Goal: Task Accomplishment & Management: Use online tool/utility

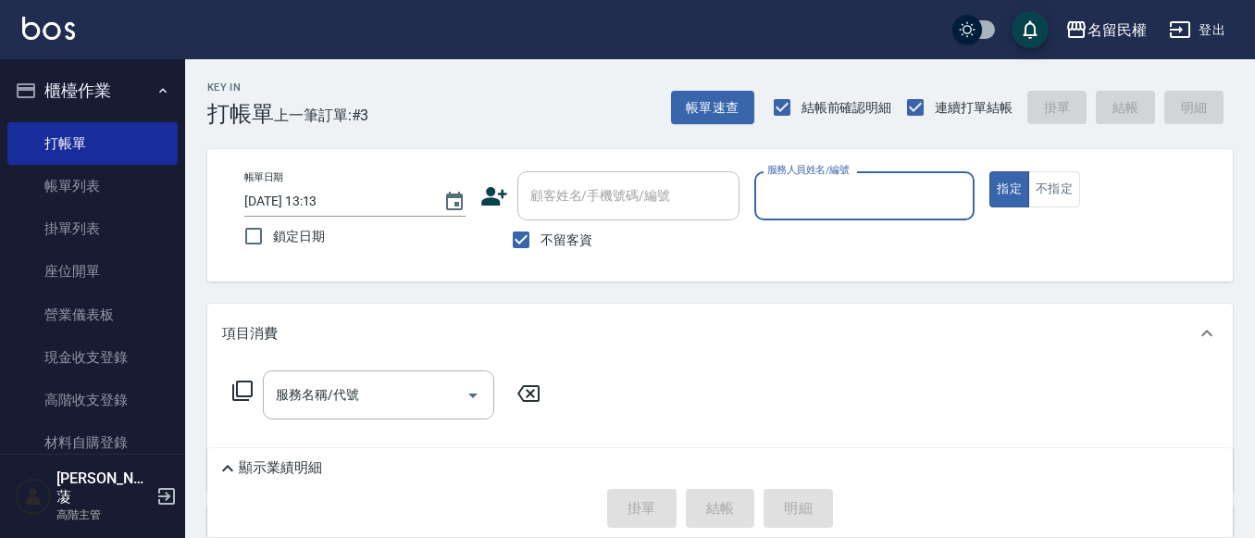
drag, startPoint x: 816, startPoint y: 226, endPoint x: 826, endPoint y: 210, distance: 18.3
click at [823, 217] on div "服務人員姓名/編號 服務人員姓名/編號" at bounding box center [864, 205] width 221 height 68
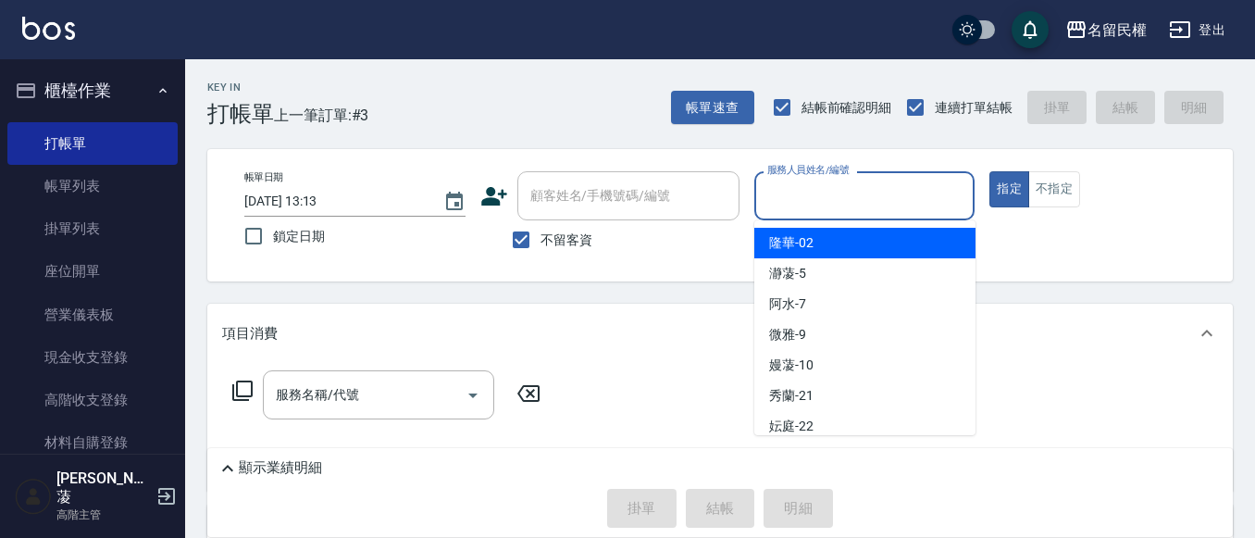
click at [826, 210] on input "服務人員姓名/編號" at bounding box center [865, 196] width 205 height 32
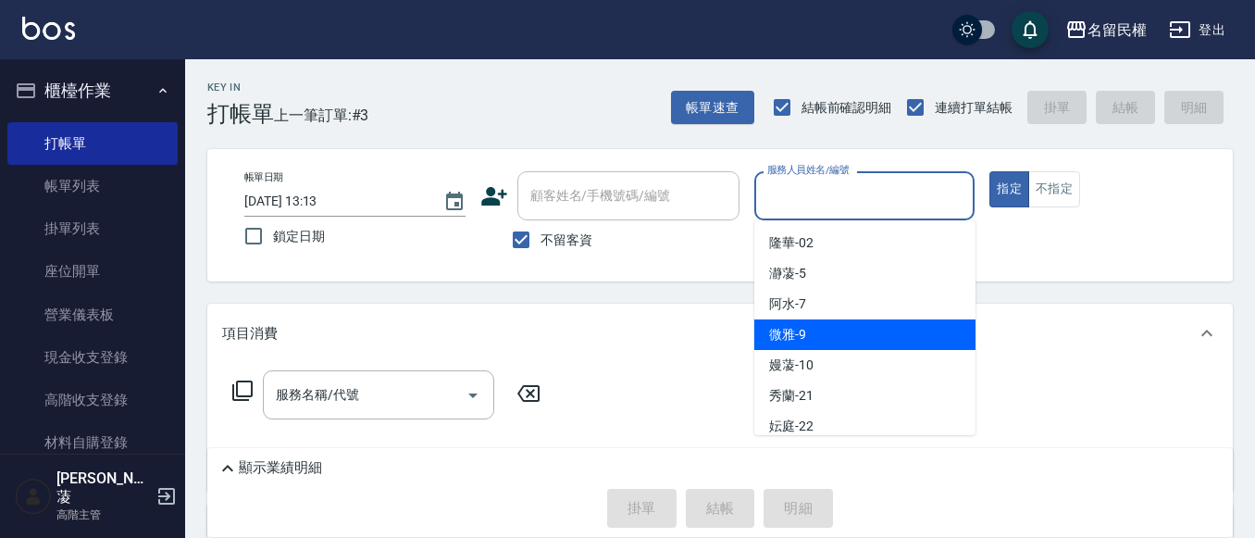
click at [772, 337] on span "微雅 -9" at bounding box center [787, 334] width 37 height 19
type input "微雅-9"
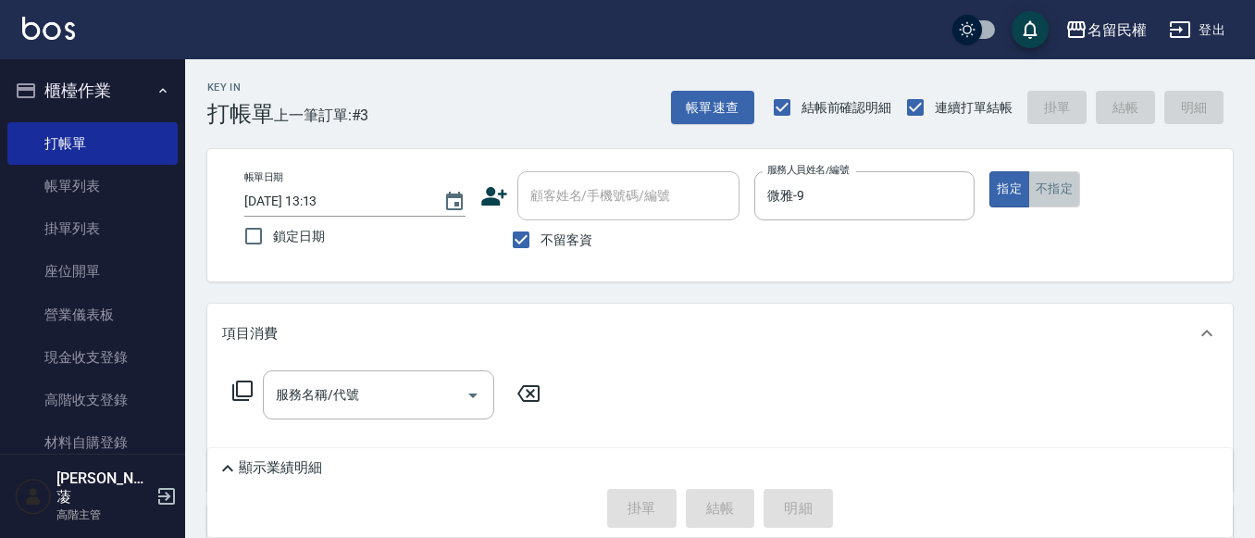
click at [1053, 198] on button "不指定" at bounding box center [1054, 189] width 52 height 36
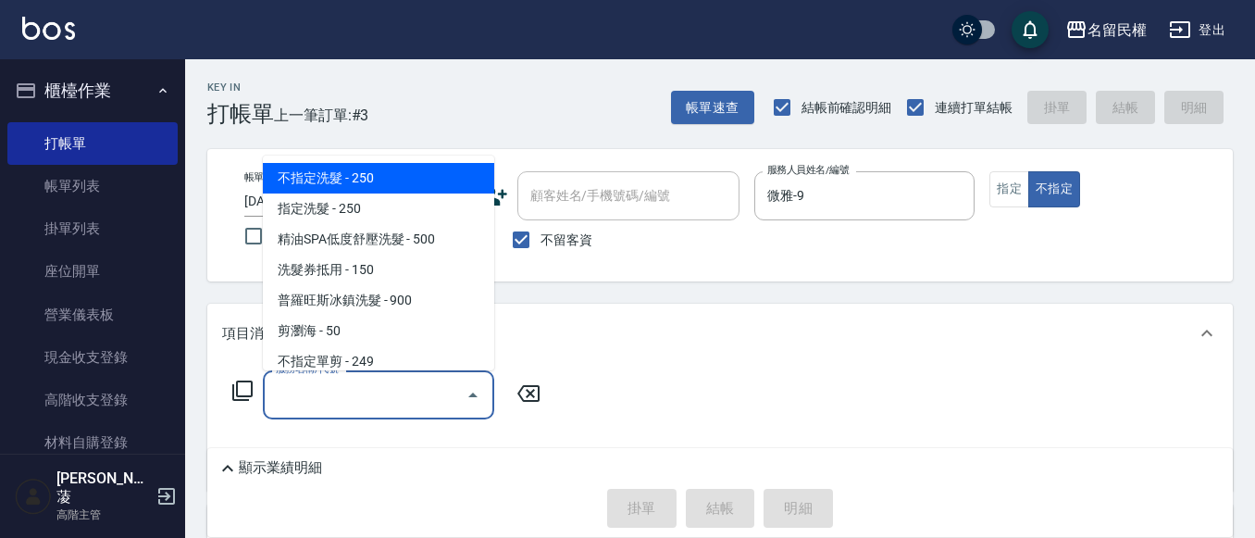
drag, startPoint x: 379, startPoint y: 391, endPoint x: 379, endPoint y: 280, distance: 111.1
click at [379, 390] on input "服務名稱/代號" at bounding box center [364, 395] width 187 height 32
click at [365, 185] on span "不指定洗髮 - 250" at bounding box center [378, 178] width 231 height 31
type input "不指定洗髮(101)"
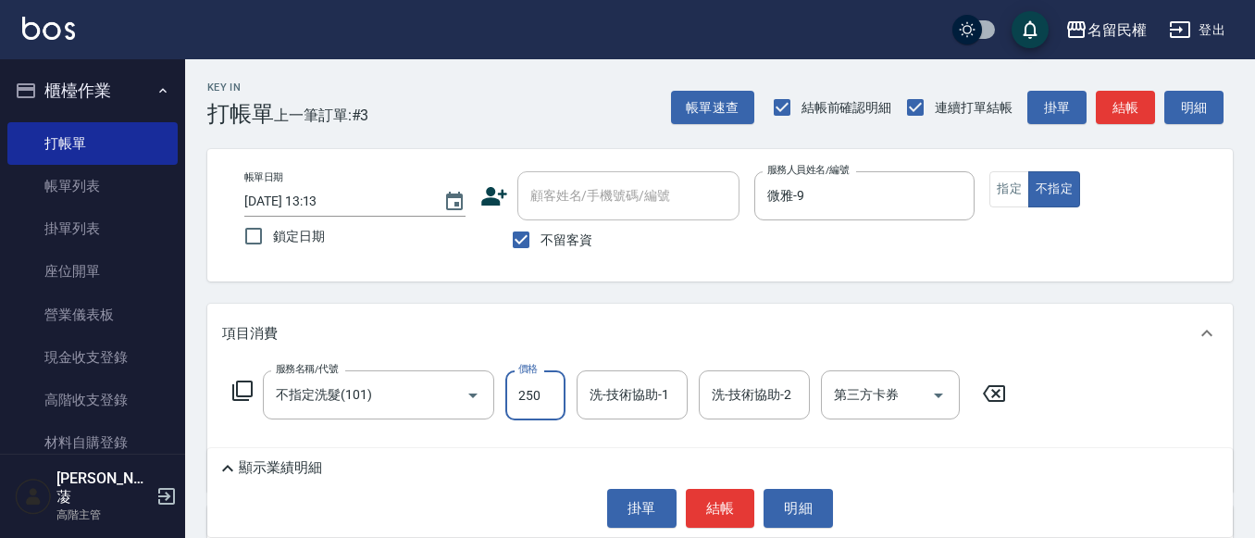
click at [541, 389] on input "250" at bounding box center [535, 395] width 60 height 50
type input "300"
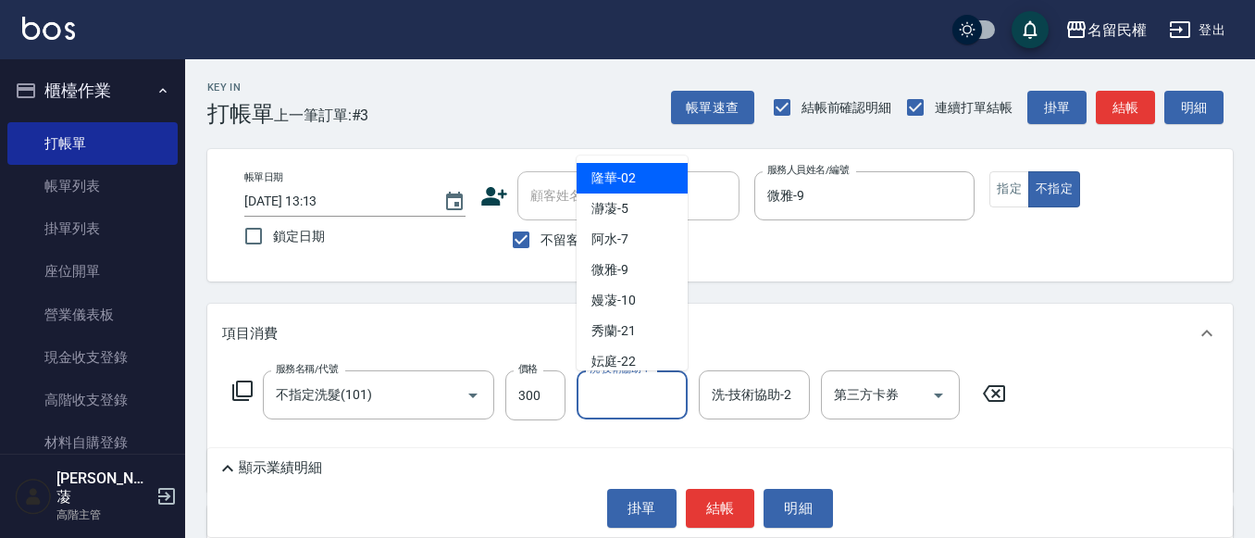
click at [630, 404] on input "洗-技術協助-1" at bounding box center [632, 395] width 94 height 32
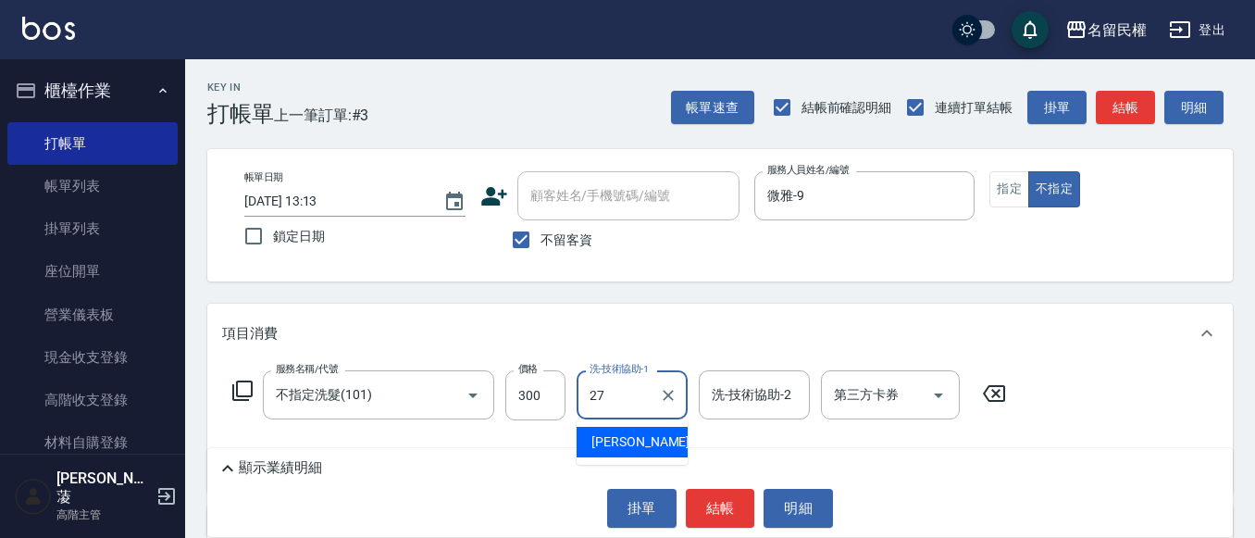
type input "[PERSON_NAME]-27"
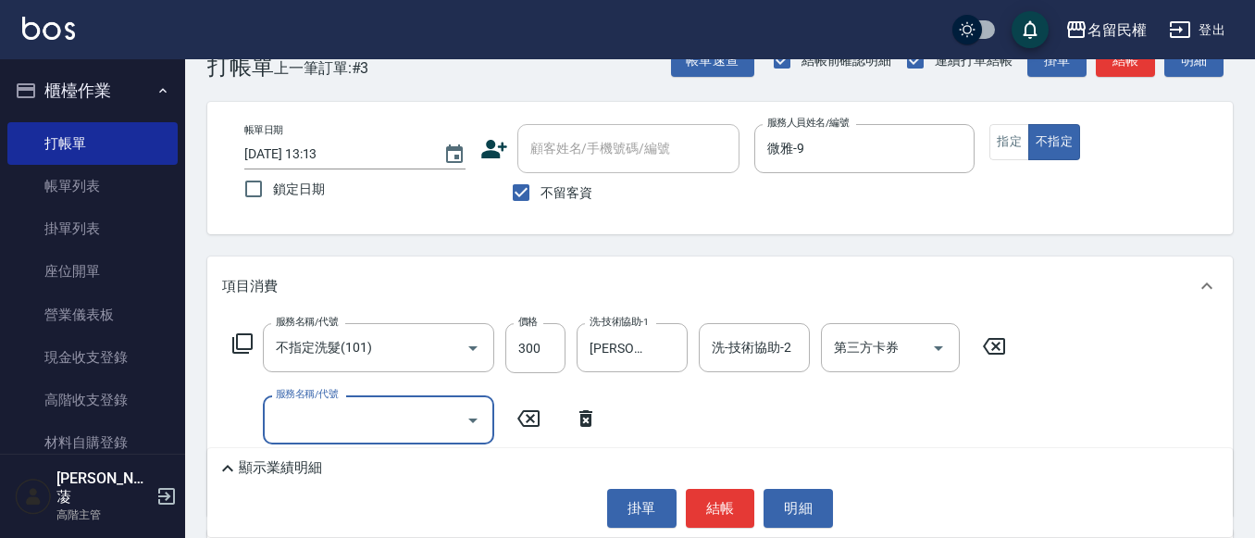
scroll to position [93, 0]
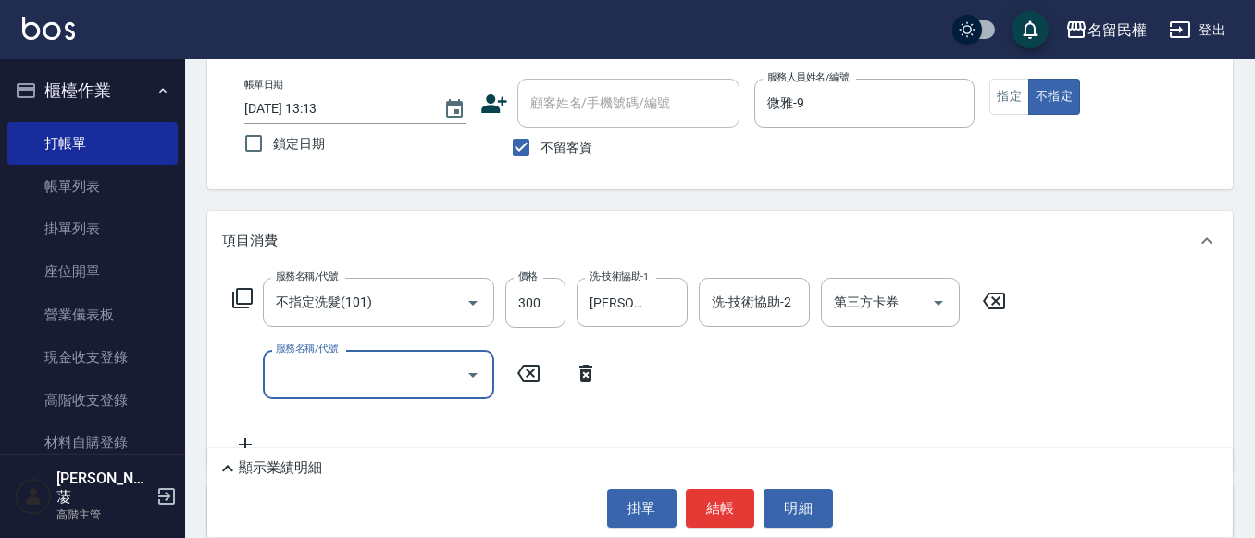
click at [397, 368] on input "服務名稱/代號" at bounding box center [364, 374] width 187 height 32
type input "[PERSON_NAME](701)"
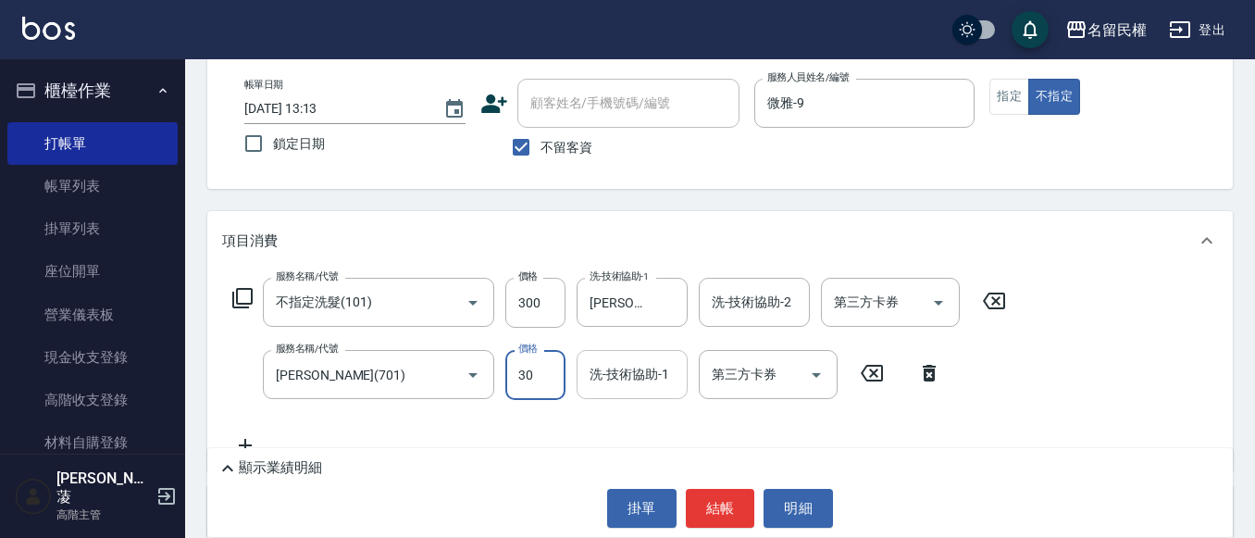
type input "30"
click at [668, 385] on div "2 洗-技術協助-1" at bounding box center [632, 374] width 111 height 49
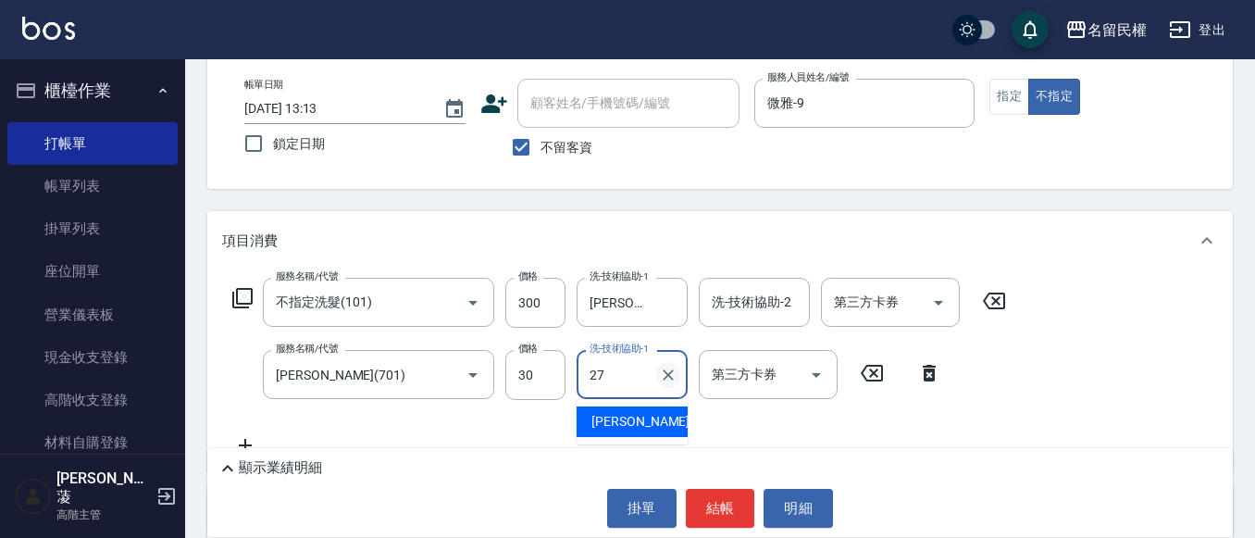
type input "[PERSON_NAME]-27"
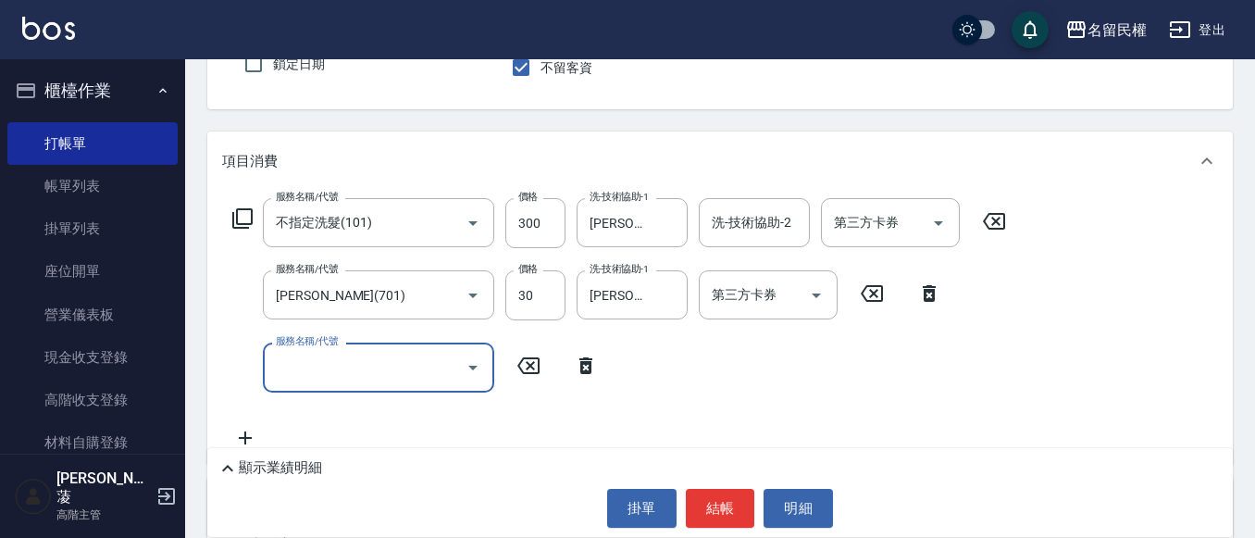
scroll to position [278, 0]
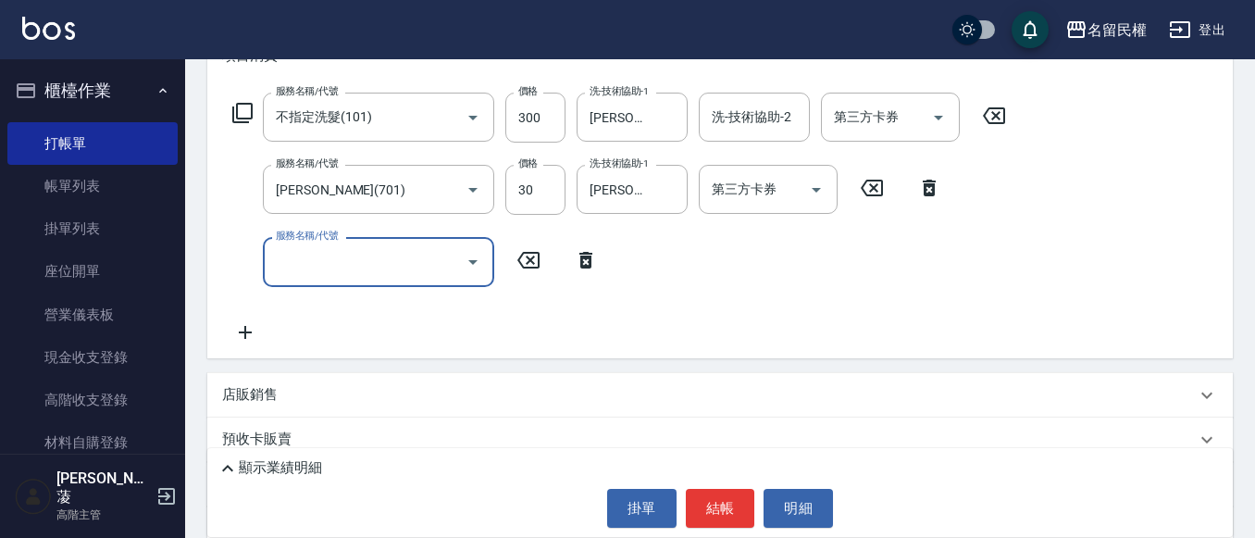
click at [377, 272] on input "服務名稱/代號" at bounding box center [364, 261] width 187 height 32
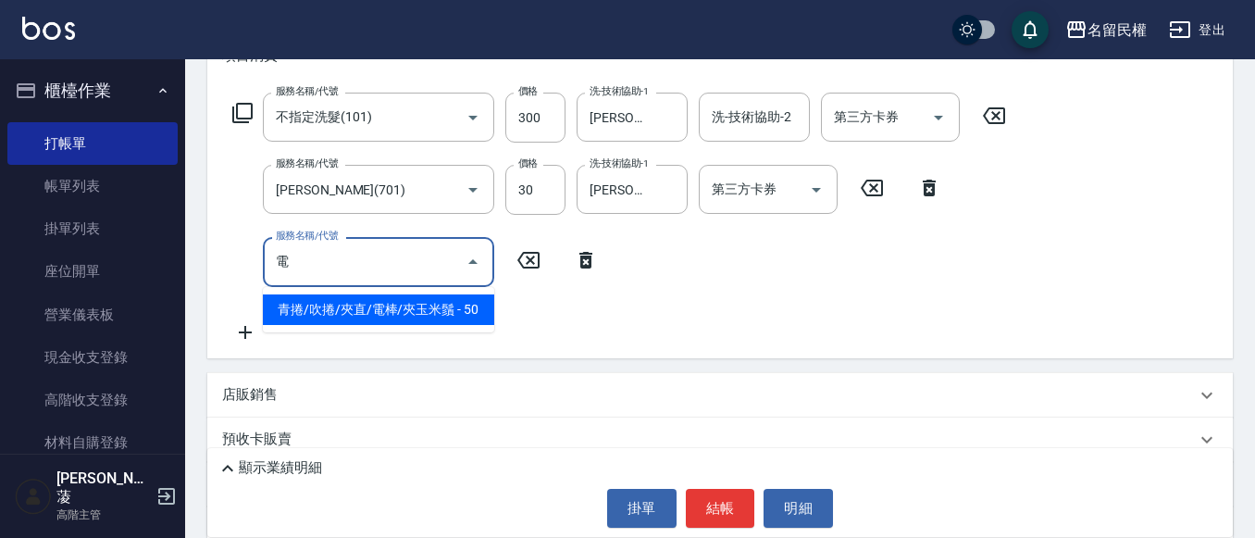
click at [381, 302] on span "青捲/吹捲/夾直/電棒/夾玉米鬚 - 50" at bounding box center [378, 309] width 231 height 31
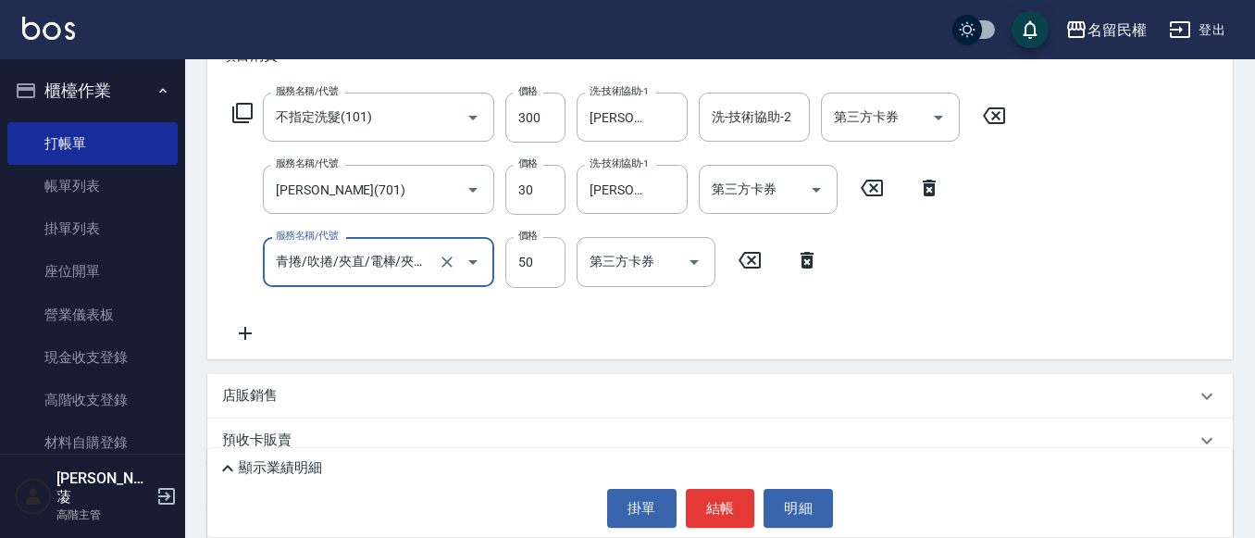
type input "青捲/吹捲/夾直/電棒/夾玉米鬚(703)"
click at [665, 346] on div "服務名稱/代號 不指定洗髮(101) 服務名稱/代號 價格 300 價格 洗-技術協助-1 [PERSON_NAME]-27 洗-技術協助-1 洗-技術協助-…" at bounding box center [719, 221] width 1025 height 273
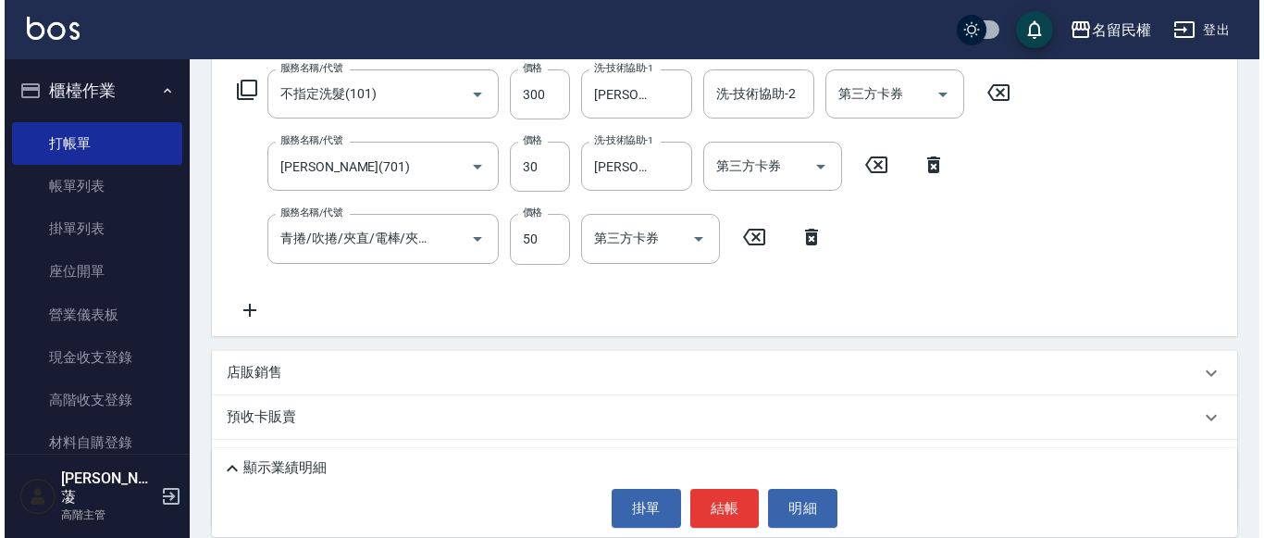
scroll to position [370, 0]
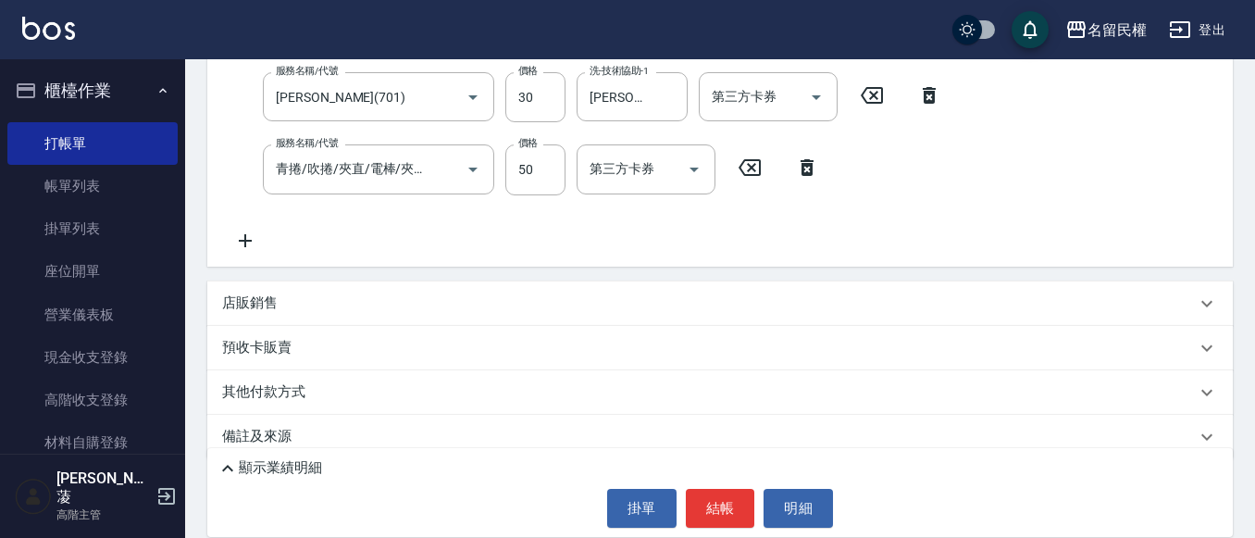
click at [732, 481] on div "顯示業績明細 掛單 結帳 明細" at bounding box center [719, 492] width 1025 height 89
click at [722, 491] on button "結帳" at bounding box center [720, 508] width 69 height 39
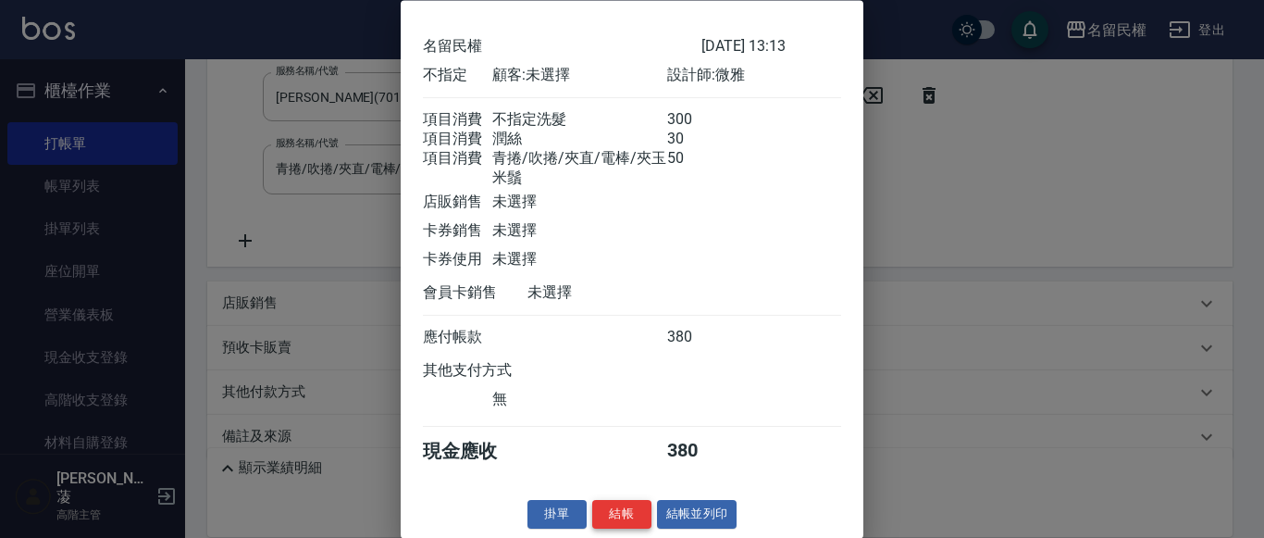
scroll to position [91, 0]
click at [634, 508] on button "結帳" at bounding box center [621, 515] width 59 height 29
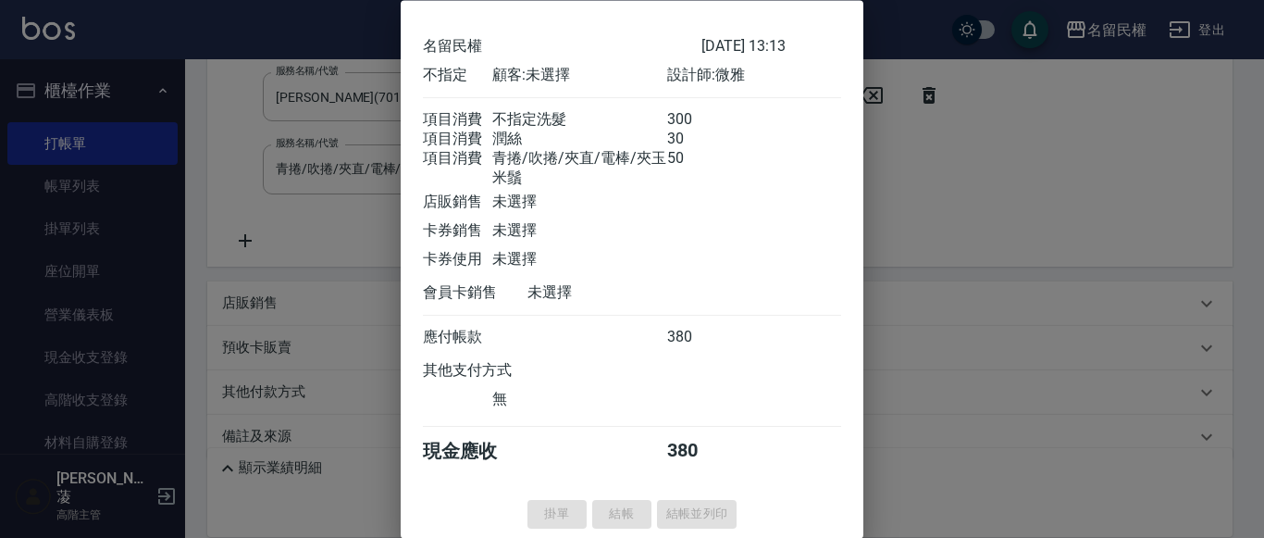
type input "[DATE] 14:28"
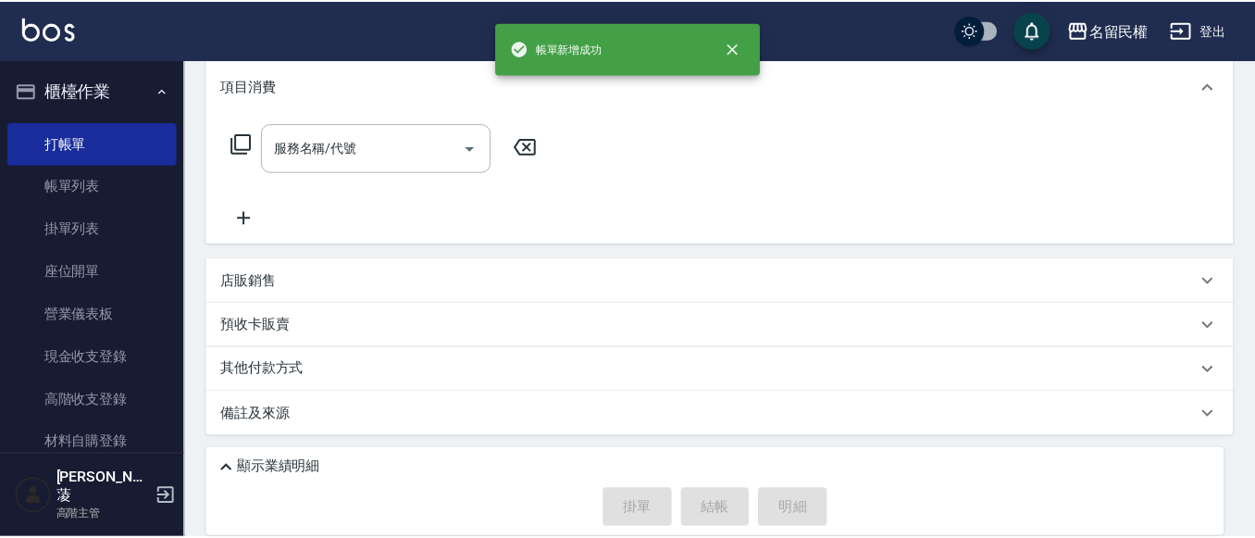
scroll to position [0, 0]
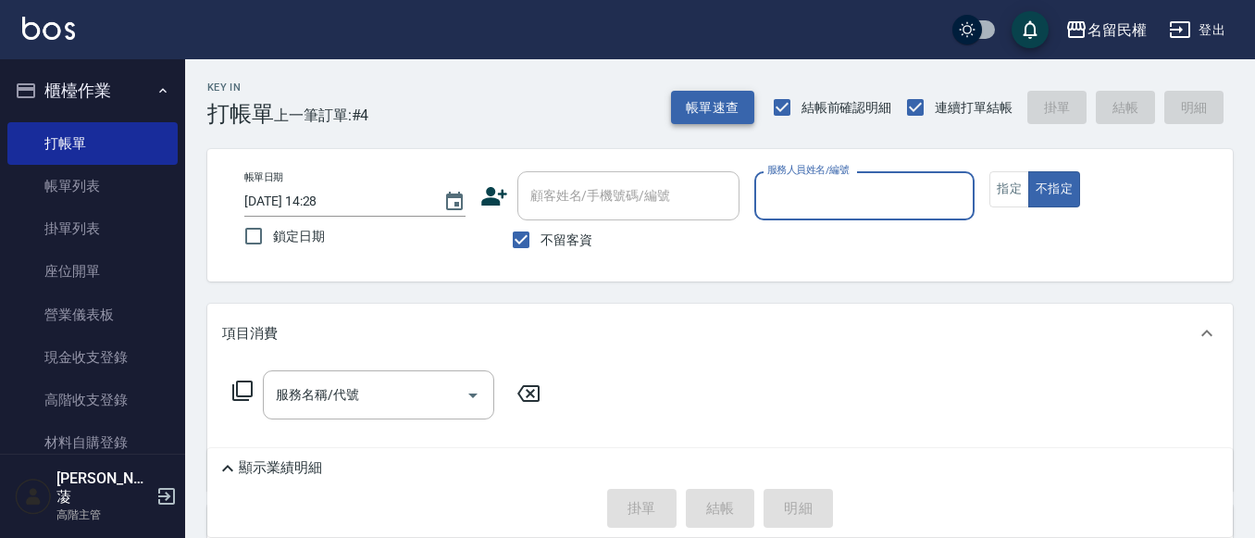
click at [739, 103] on button "帳單速查" at bounding box center [712, 108] width 83 height 34
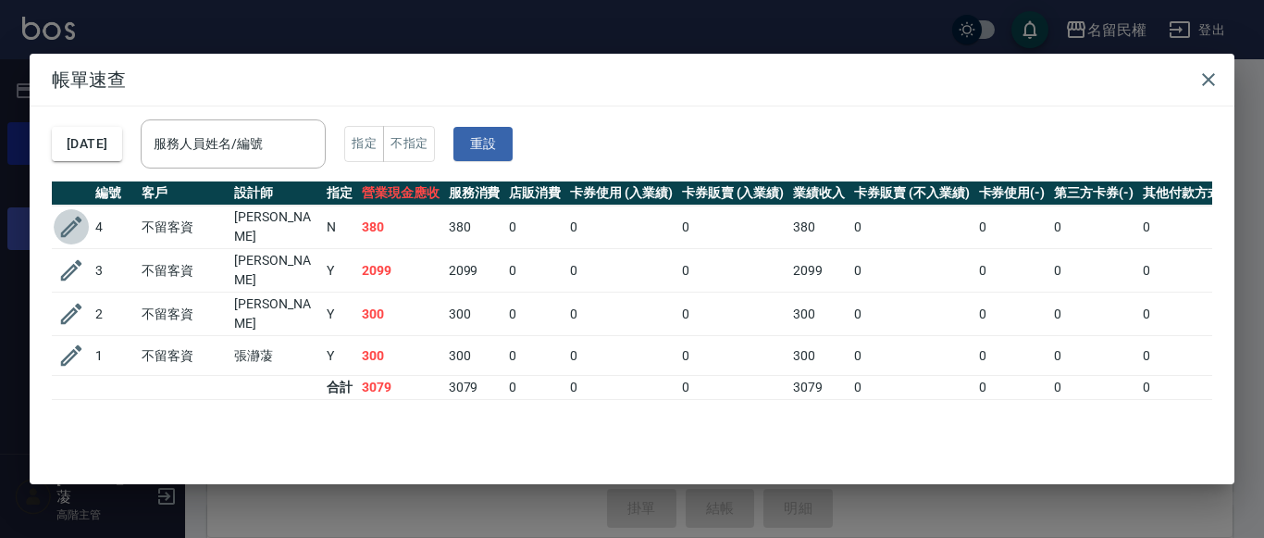
click at [66, 216] on icon "button" at bounding box center [71, 227] width 28 height 28
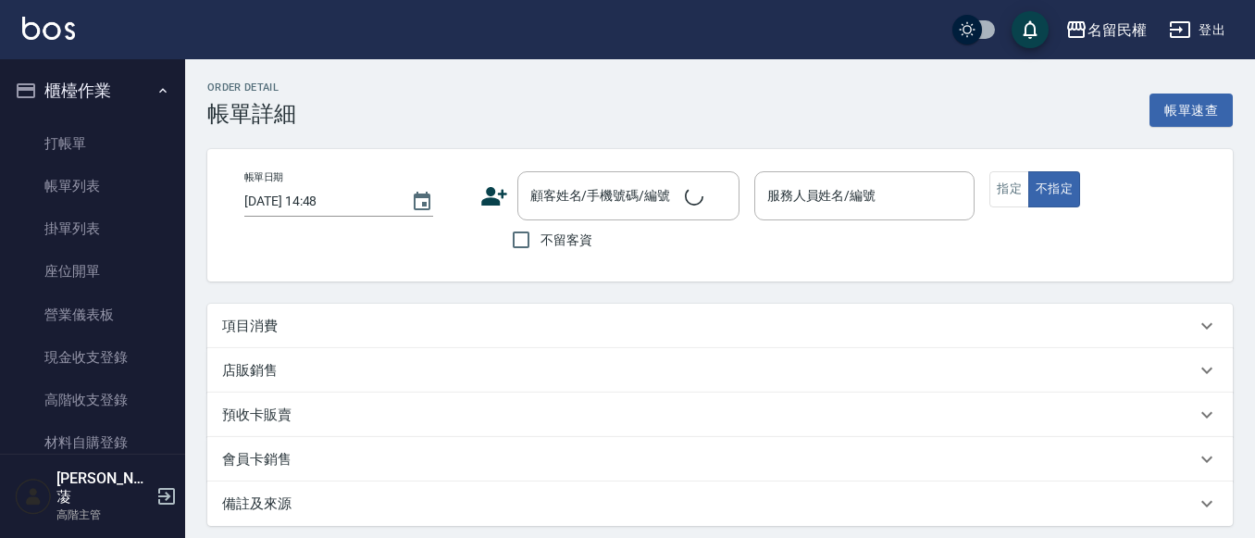
type input "[DATE] 13:13"
checkbox input "true"
type input "微雅-9"
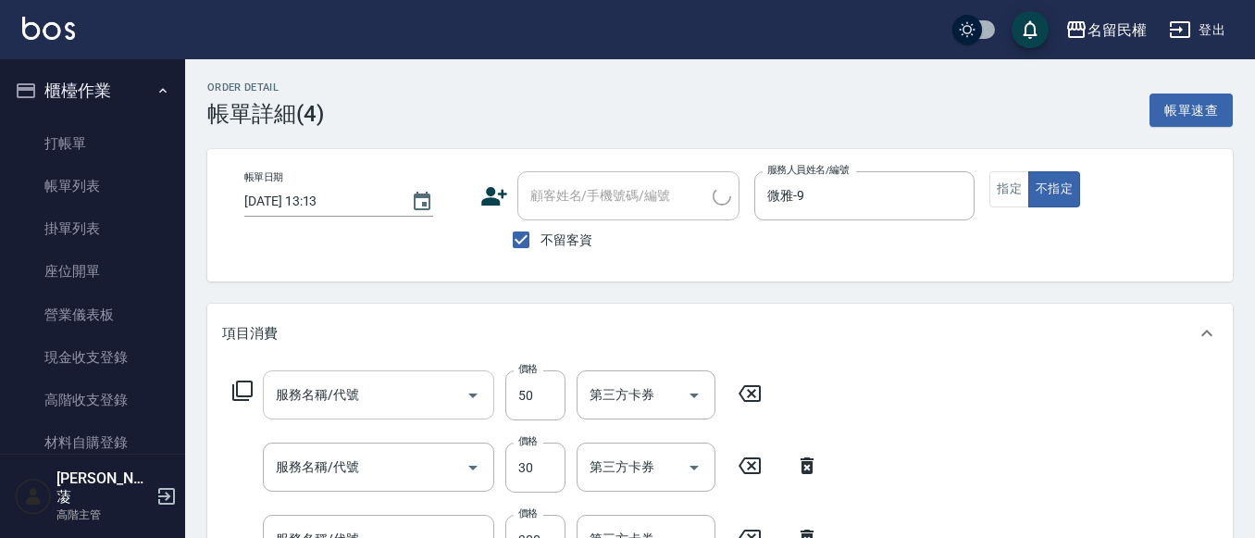
type input "青捲/吹捲/夾直/電棒/夾玉米鬚(703)"
type input "[PERSON_NAME](701)"
type input "不指定洗髮(101)"
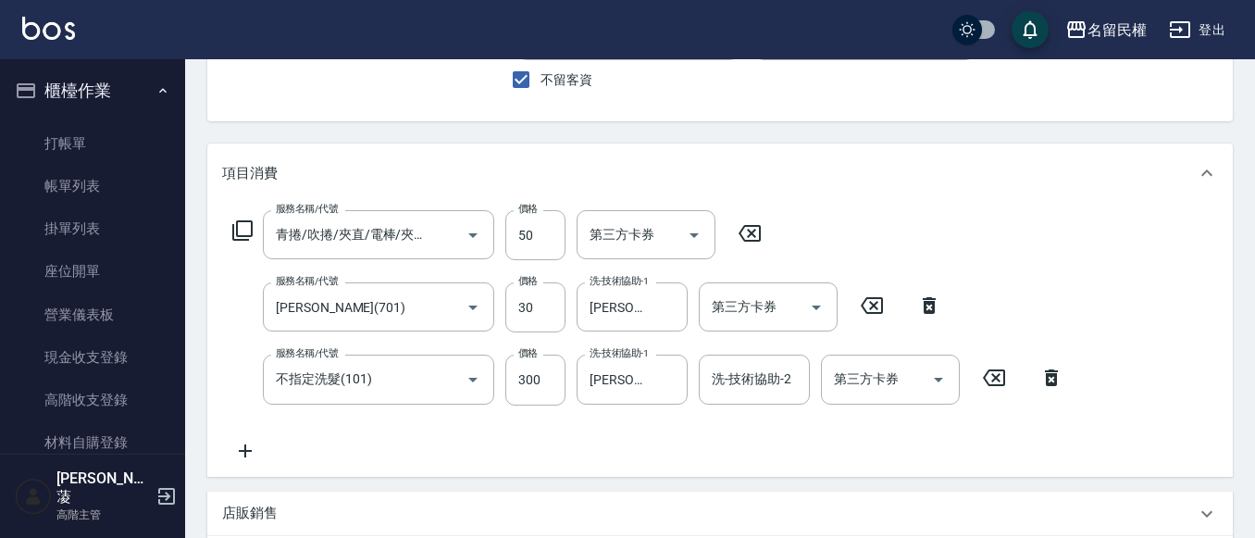
scroll to position [185, 0]
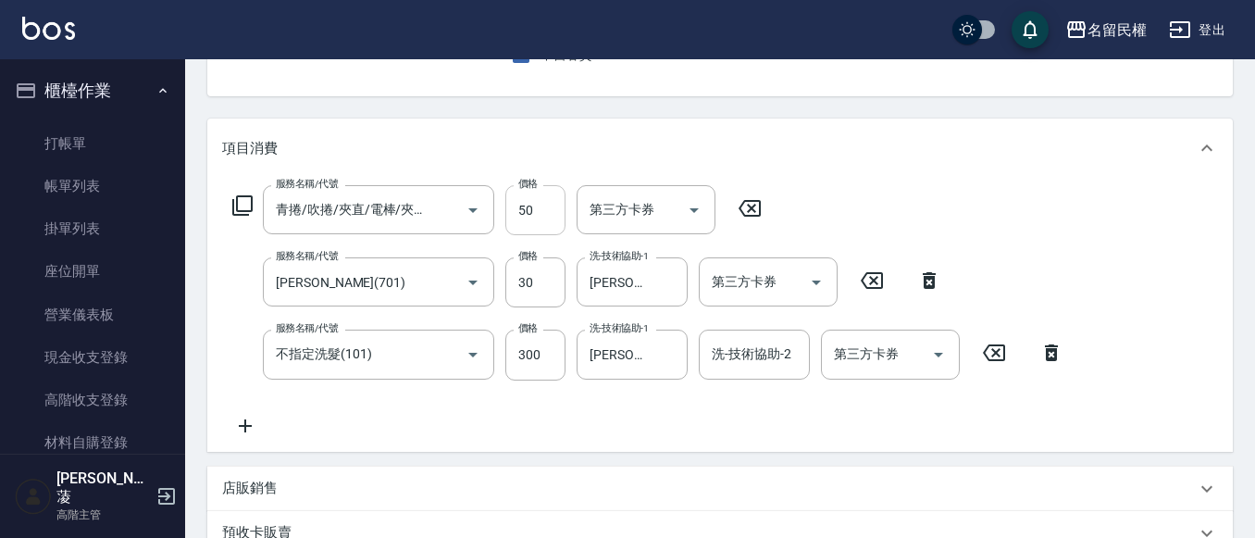
click at [524, 211] on input "50" at bounding box center [535, 210] width 60 height 50
type input "100"
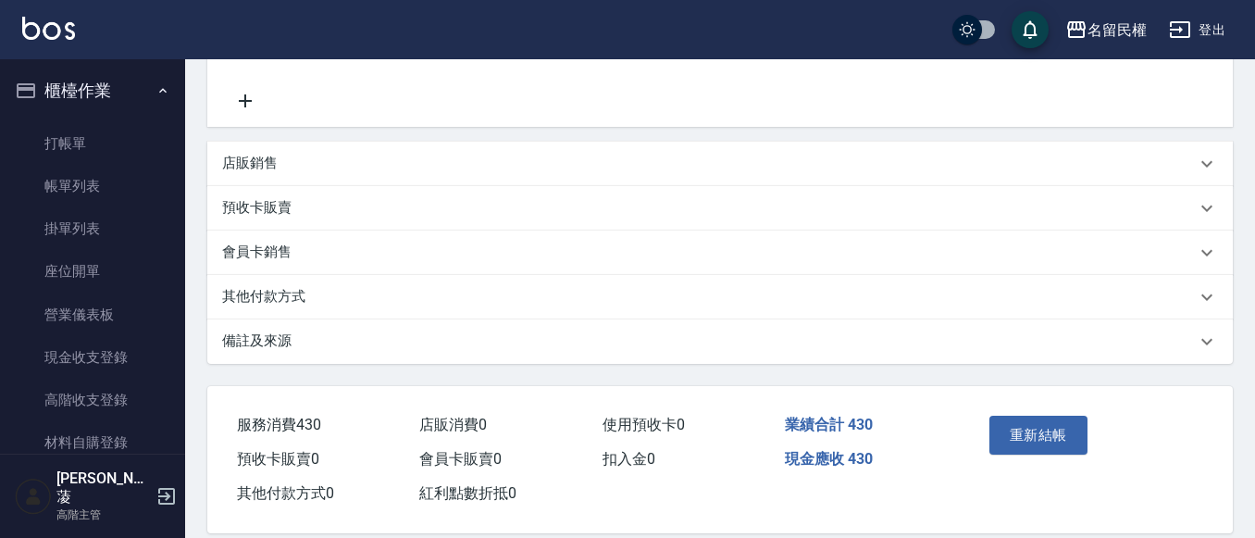
scroll to position [536, 0]
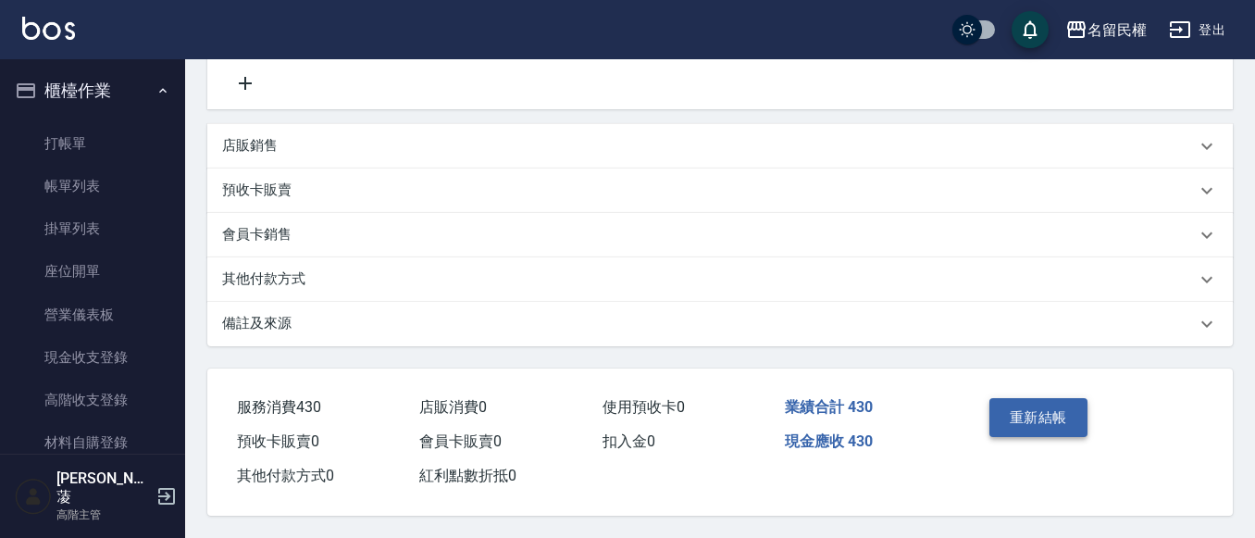
click at [1028, 420] on button "重新結帳" at bounding box center [1038, 417] width 98 height 39
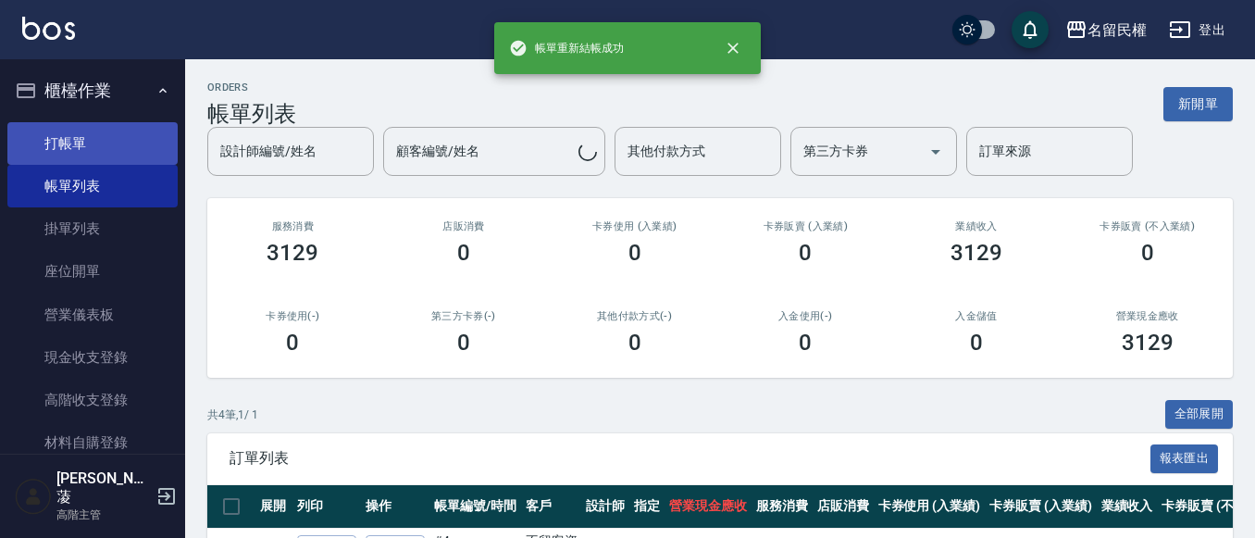
click at [93, 145] on link "打帳單" at bounding box center [92, 143] width 170 height 43
